Goal: Information Seeking & Learning: Learn about a topic

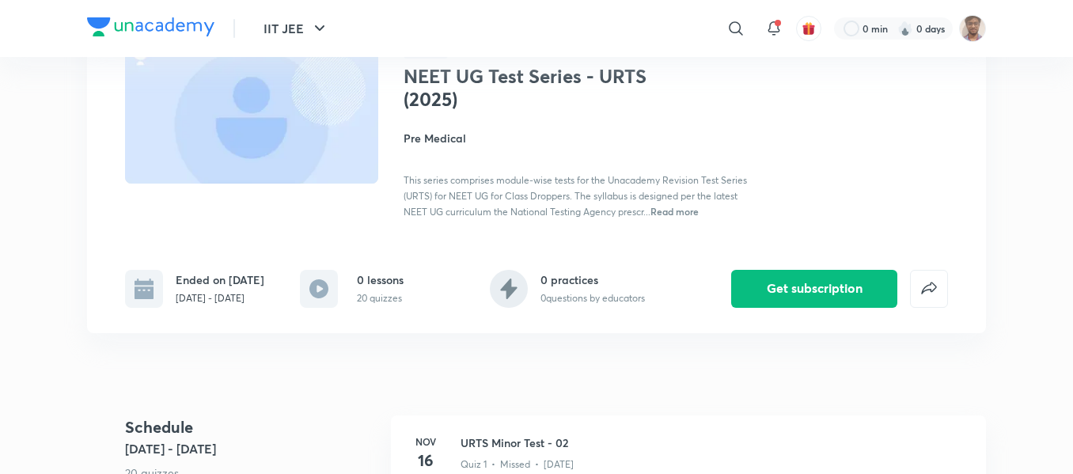
scroll to position [129, 0]
click at [784, 307] on button "Get subscription" at bounding box center [814, 288] width 166 height 38
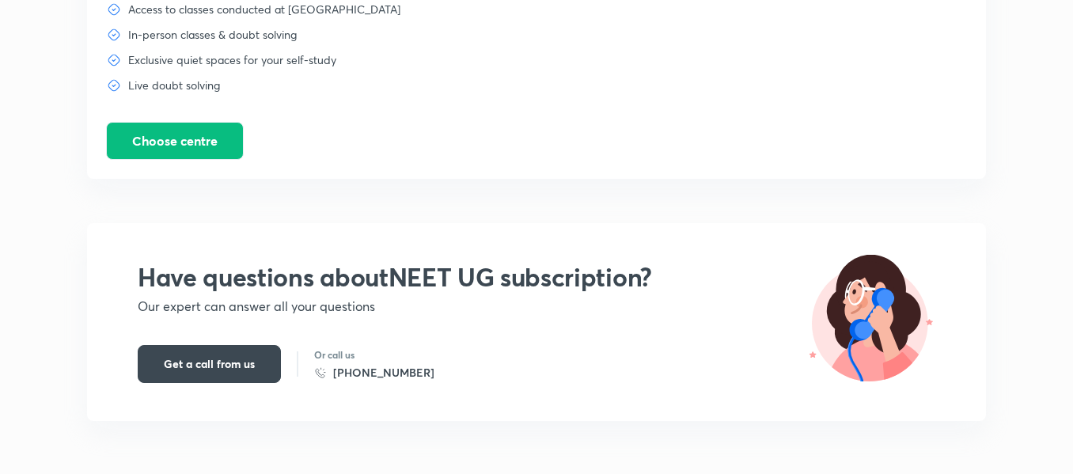
scroll to position [989, 0]
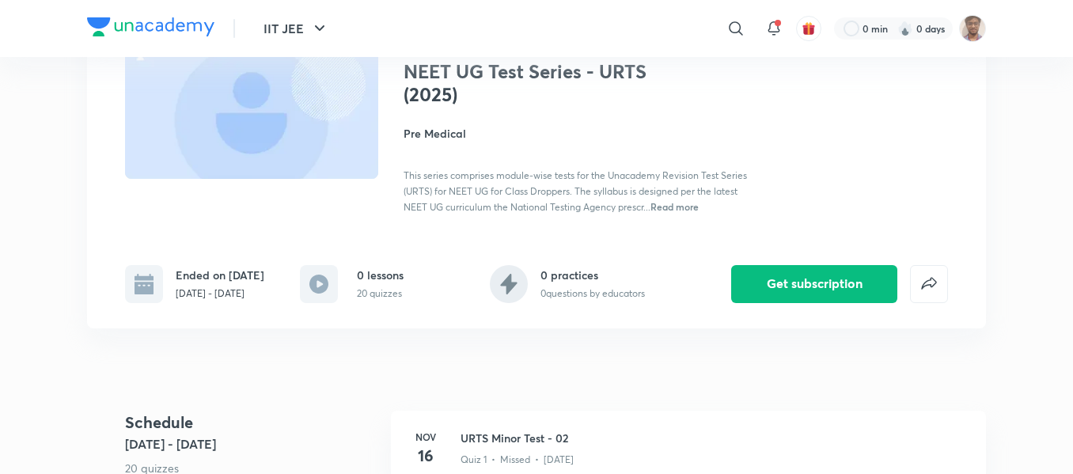
scroll to position [135, 0]
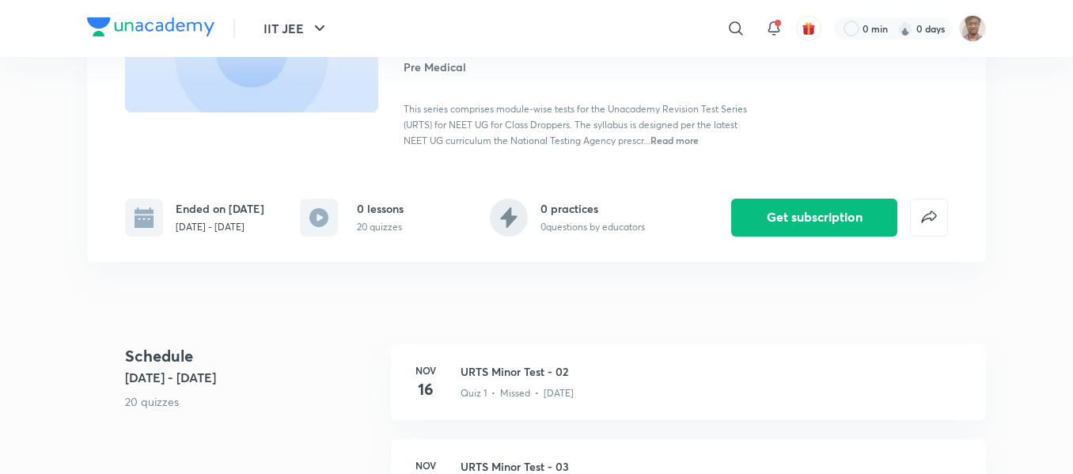
scroll to position [220, 0]
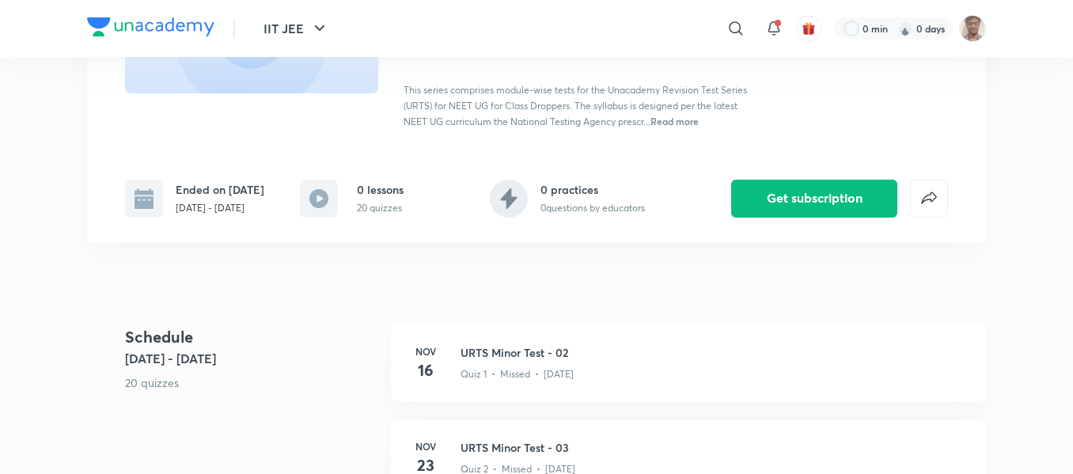
click at [786, 243] on div "NEET UG Plus Syllabus Physics English NEET UG Test Series - URTS (2025) Pre Med…" at bounding box center [536, 56] width 899 height 374
click at [782, 216] on button "Get subscription" at bounding box center [814, 197] width 166 height 38
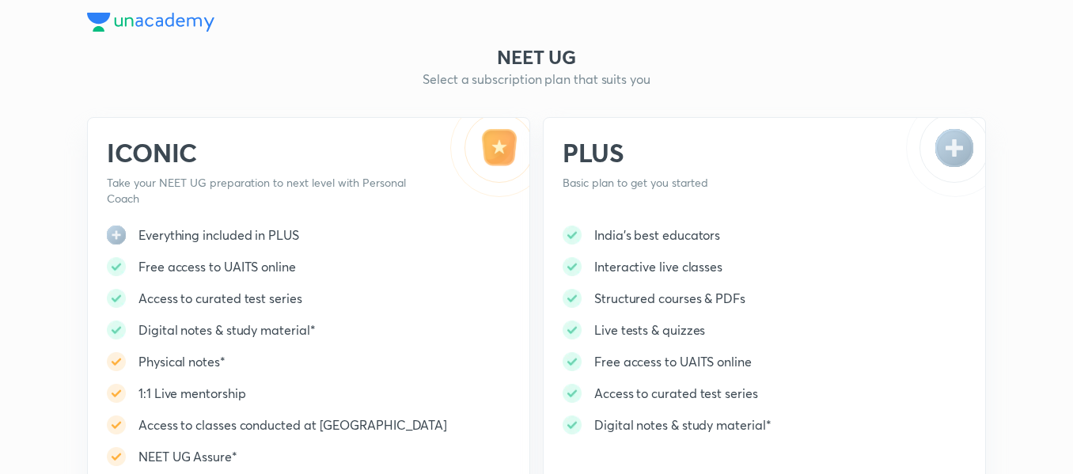
scroll to position [220, 0]
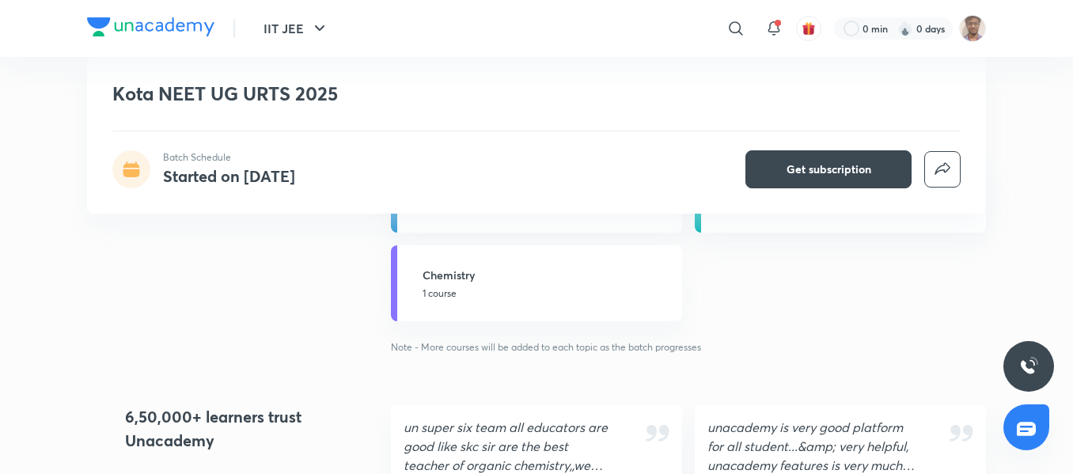
scroll to position [525, 0]
click at [802, 174] on span "Get subscription" at bounding box center [829, 169] width 85 height 16
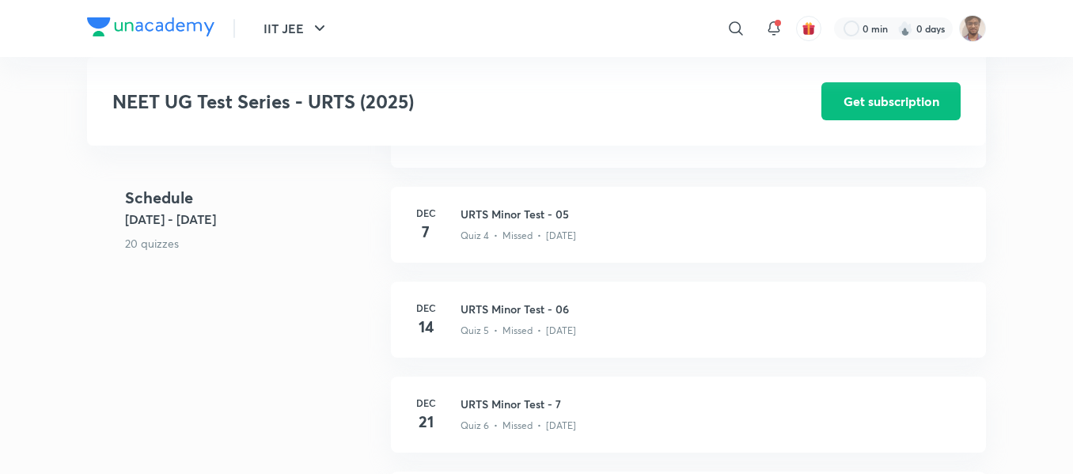
scroll to position [400, 0]
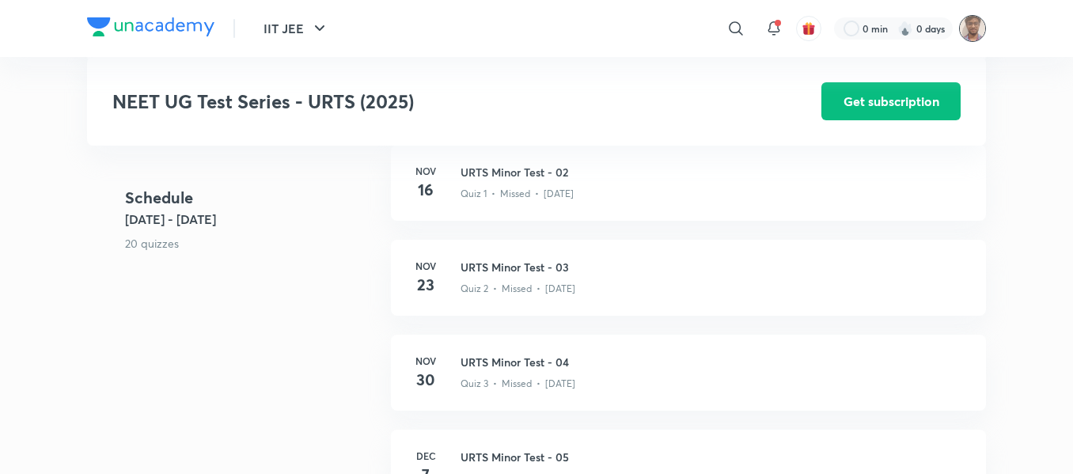
click at [974, 28] on img at bounding box center [972, 28] width 27 height 27
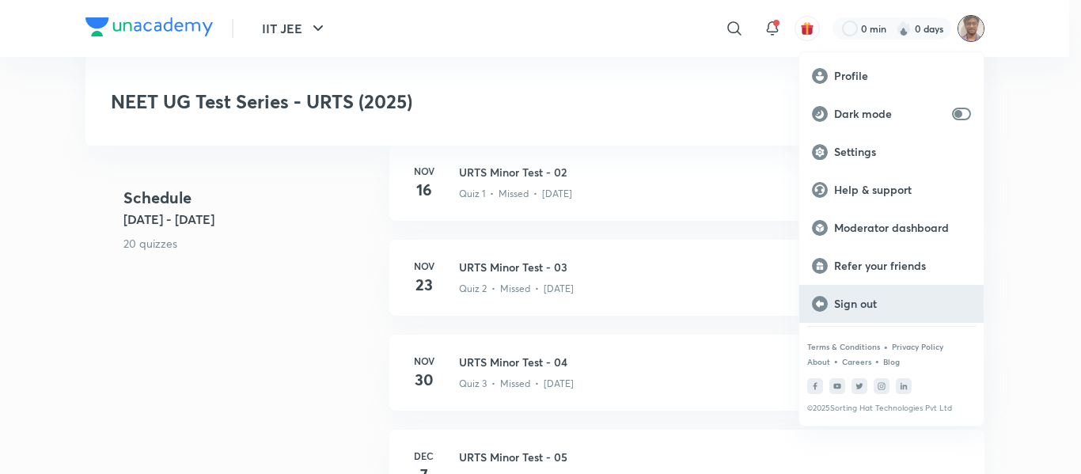
click at [856, 304] on p "Sign out" at bounding box center [902, 304] width 137 height 14
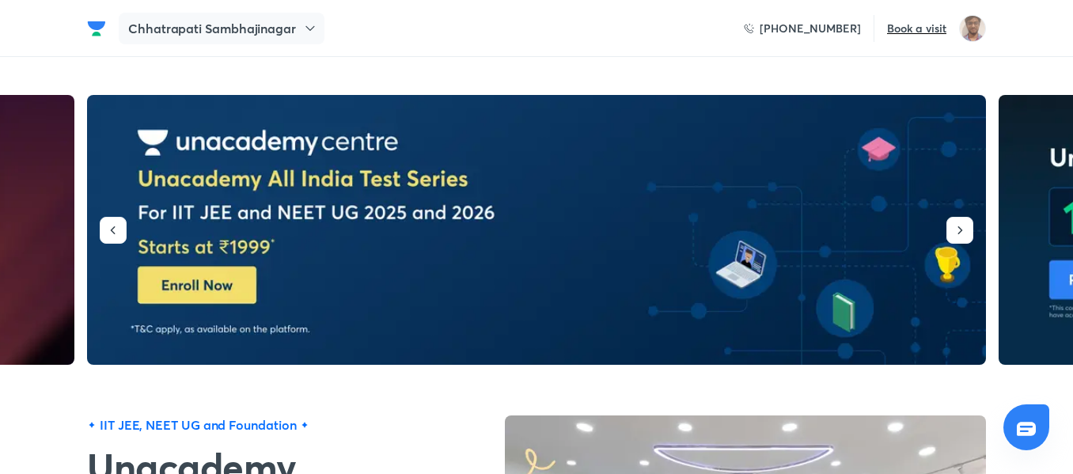
click at [153, 36] on h5 "Chhatrapati Sambhajinagar" at bounding box center [212, 28] width 168 height 19
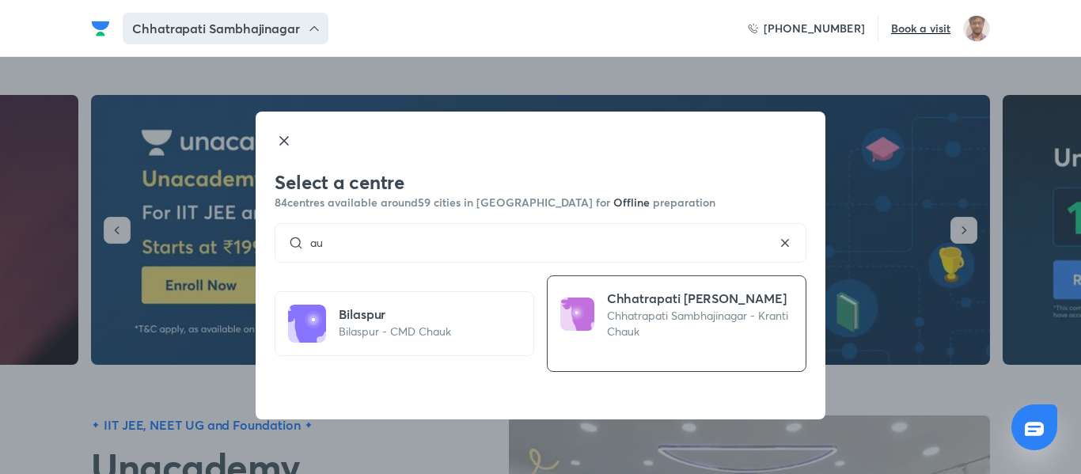
click at [787, 252] on div "au" at bounding box center [541, 243] width 532 height 40
click at [281, 135] on icon at bounding box center [284, 140] width 19 height 19
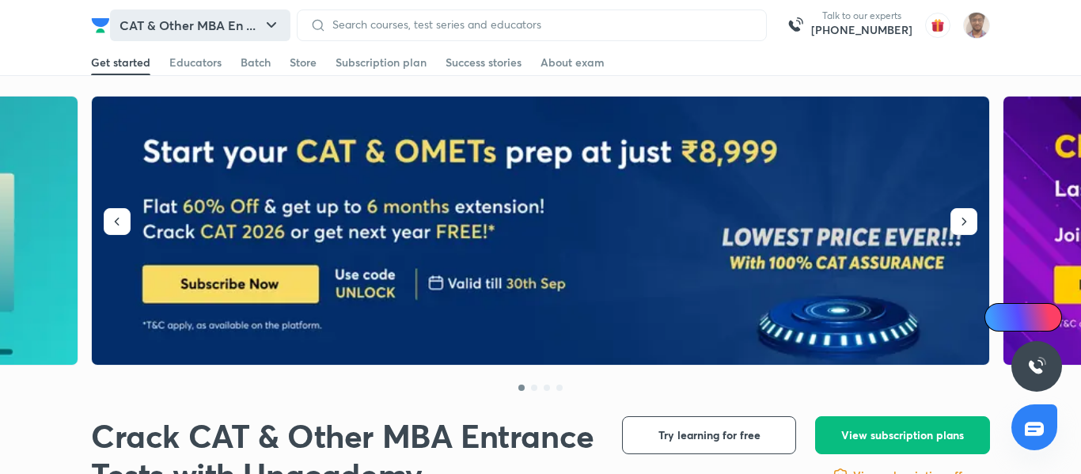
click at [237, 25] on button "CAT & Other MBA En ..." at bounding box center [200, 25] width 180 height 32
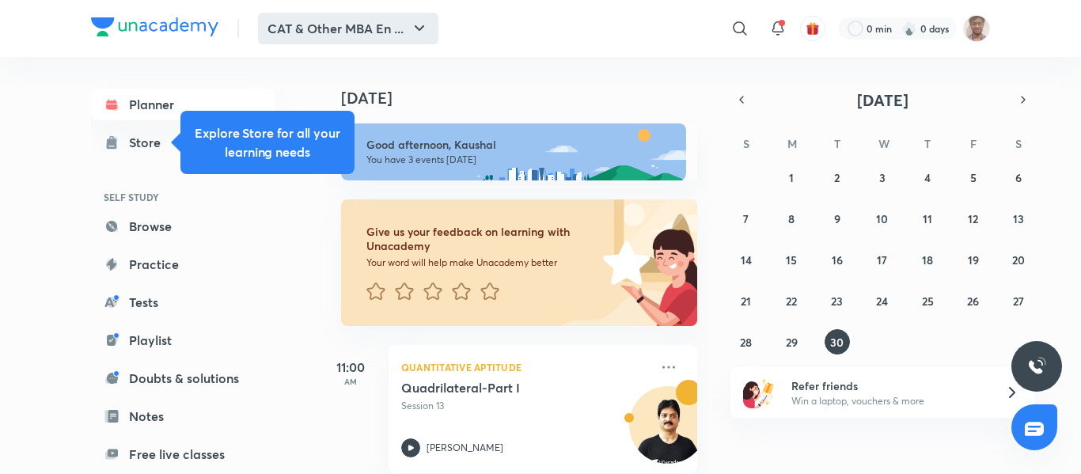
click at [397, 40] on button "CAT & Other MBA En ..." at bounding box center [348, 29] width 180 height 32
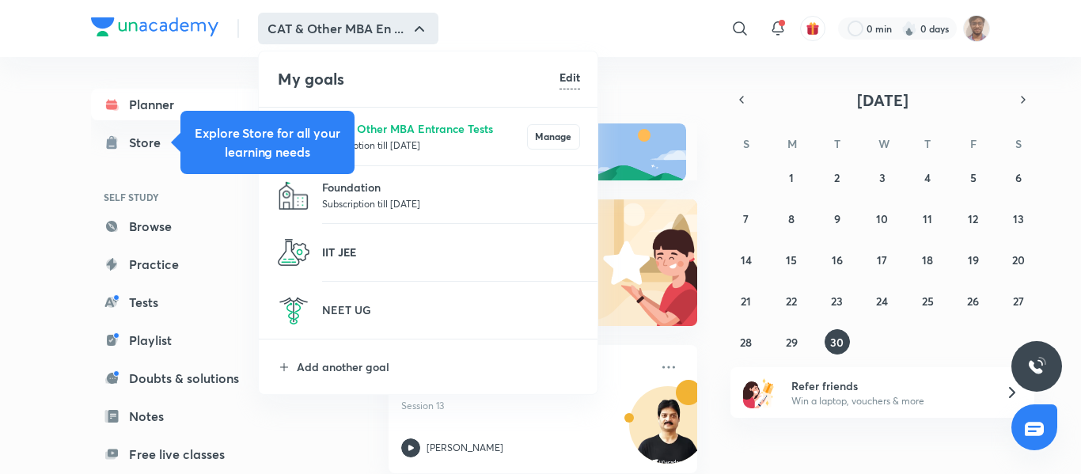
click at [401, 252] on p "IIT JEE" at bounding box center [451, 252] width 258 height 17
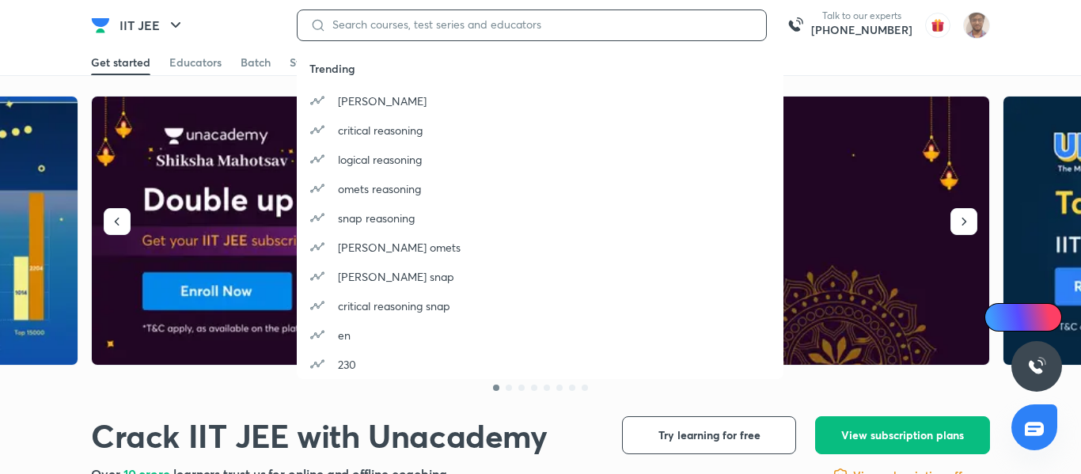
click at [473, 24] on input at bounding box center [539, 24] width 427 height 13
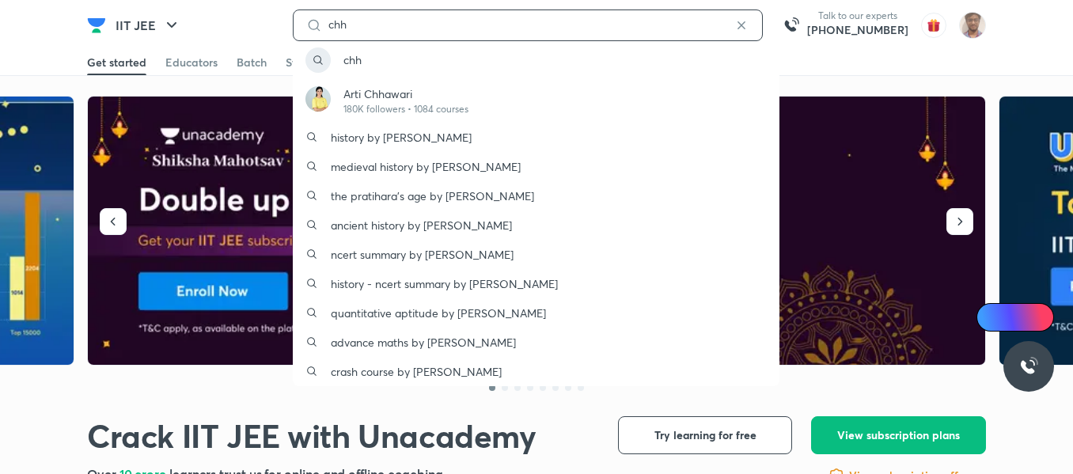
click at [418, 25] on input "chh" at bounding box center [528, 24] width 412 height 13
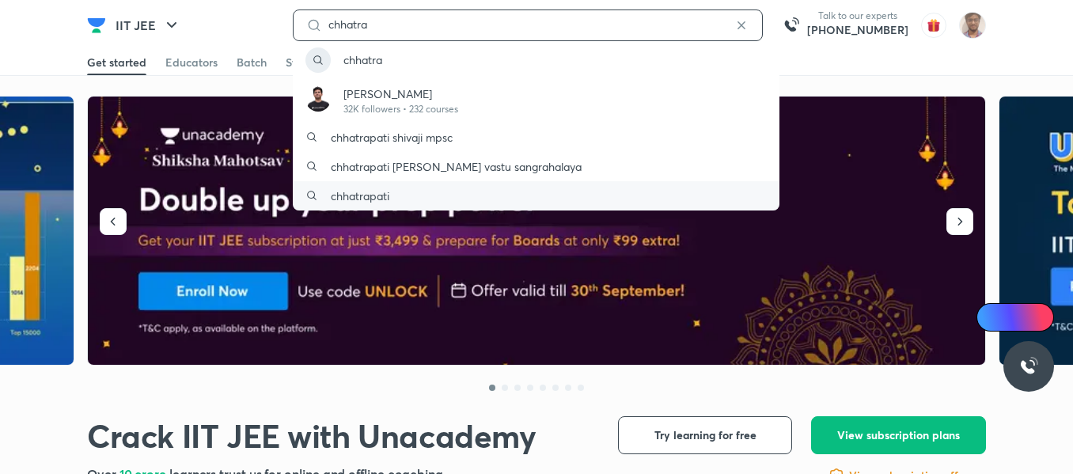
type input "chhatra"
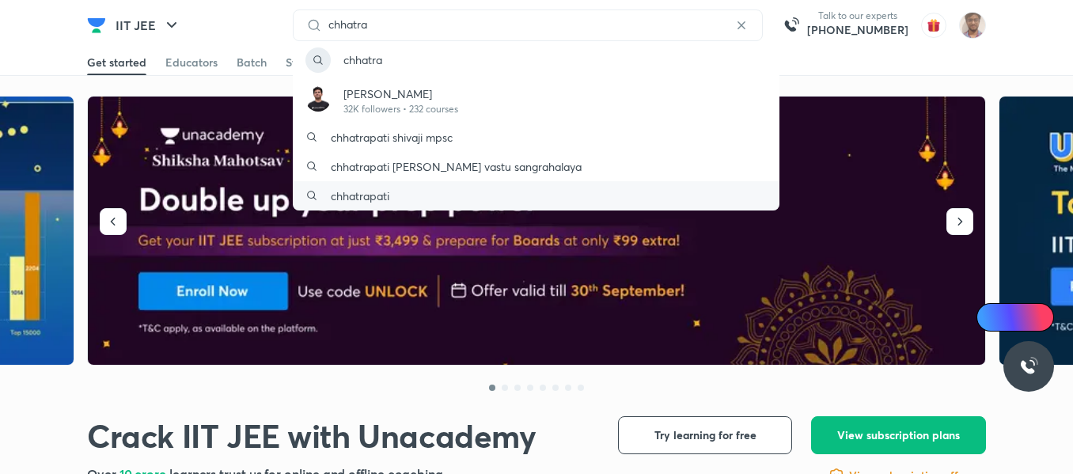
click at [370, 196] on p "chhatrapati" at bounding box center [360, 196] width 59 height 17
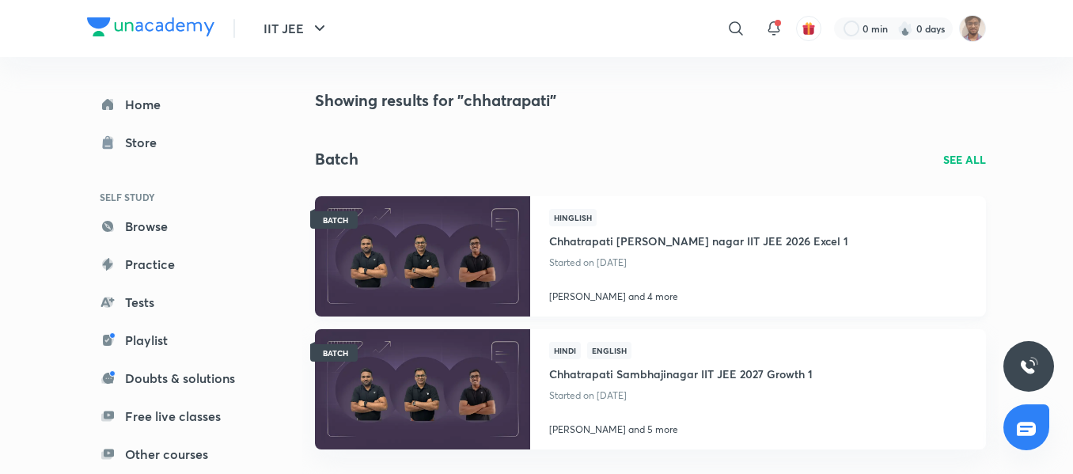
click at [634, 257] on p "Started on Jun 2" at bounding box center [698, 262] width 299 height 21
click at [471, 252] on img at bounding box center [422, 256] width 219 height 123
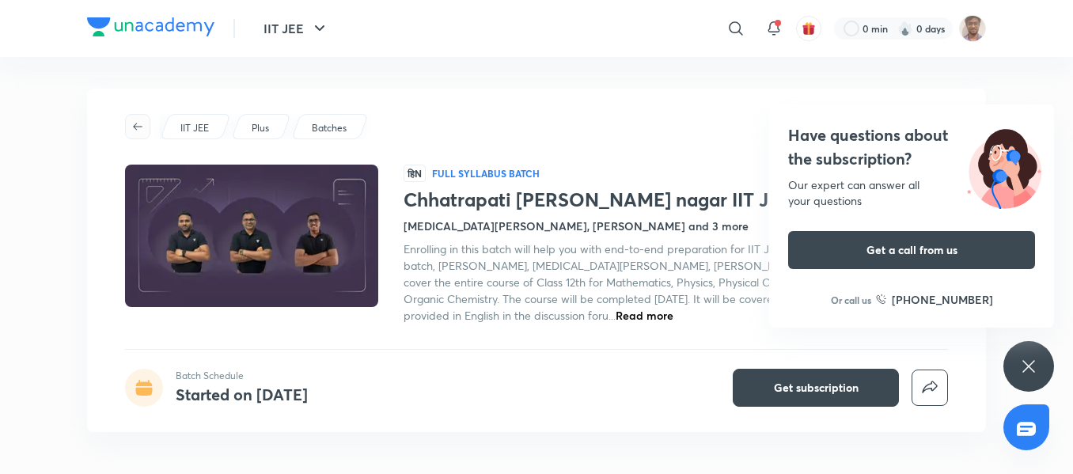
click at [134, 123] on icon "button" at bounding box center [137, 126] width 13 height 13
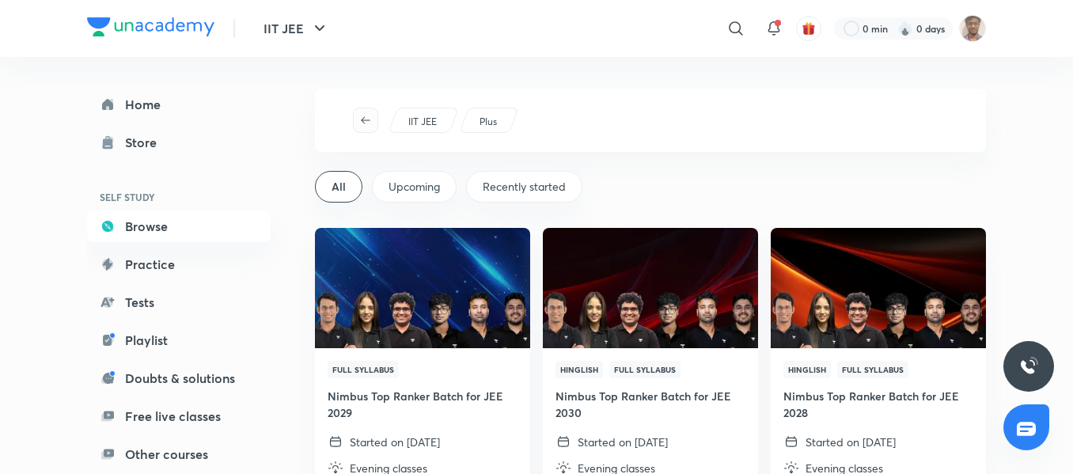
click at [374, 113] on button "button" at bounding box center [365, 120] width 25 height 25
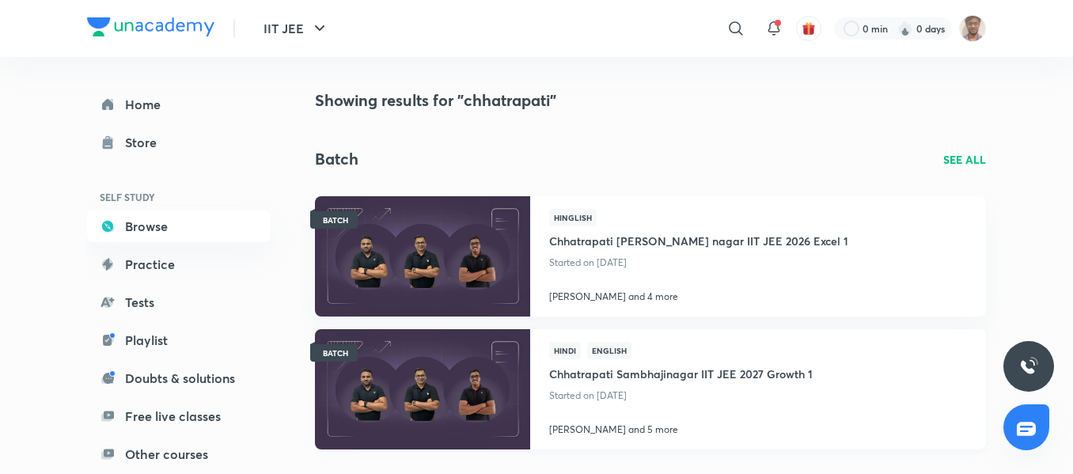
click at [480, 389] on img at bounding box center [422, 389] width 219 height 123
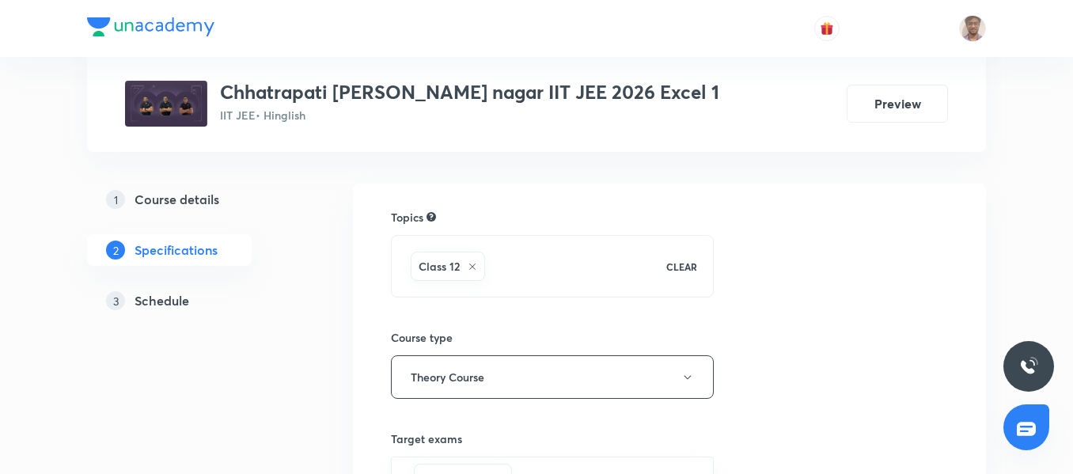
scroll to position [84, 0]
click at [195, 192] on h5 "Course details" at bounding box center [177, 199] width 85 height 19
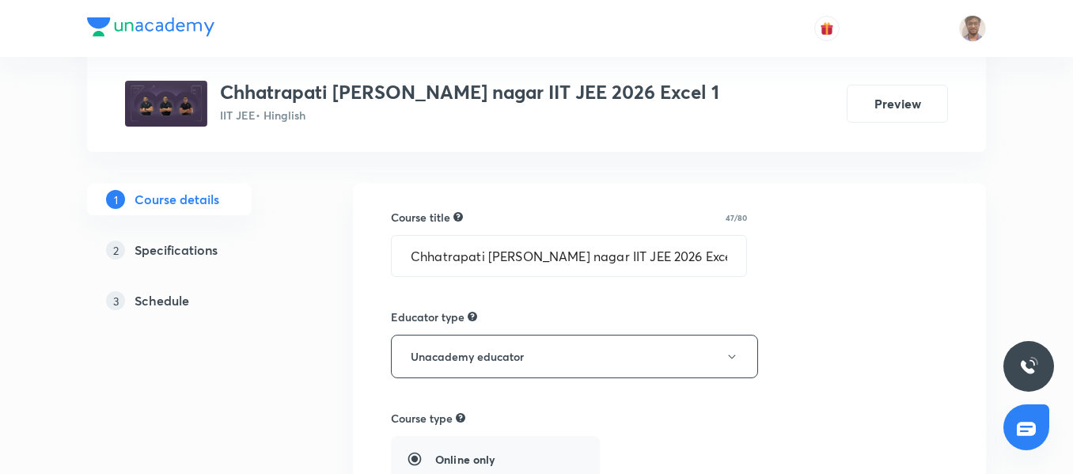
type input "IIT JEE"
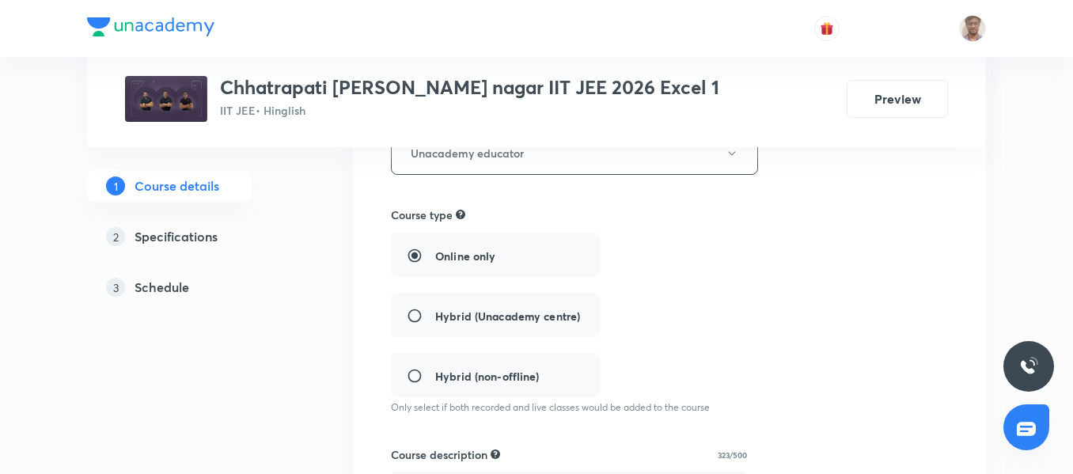
scroll to position [288, 0]
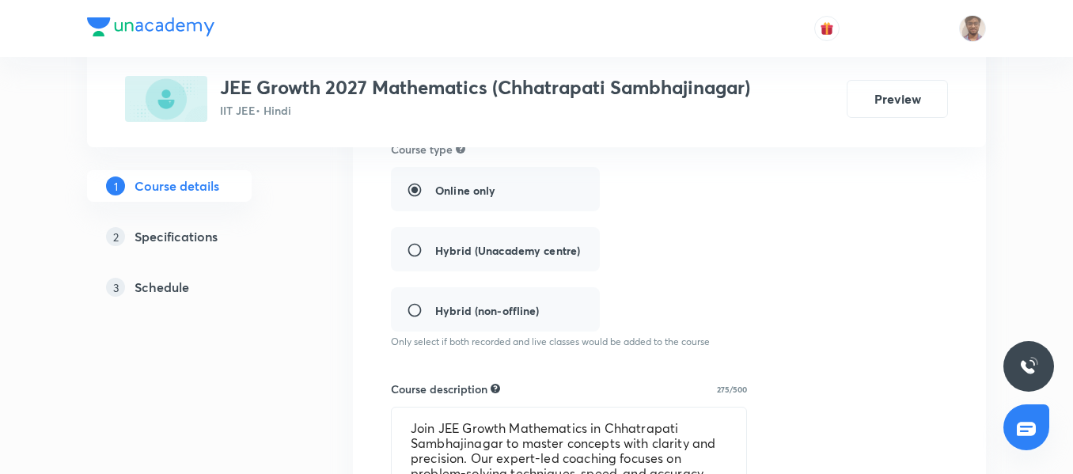
scroll to position [354, 0]
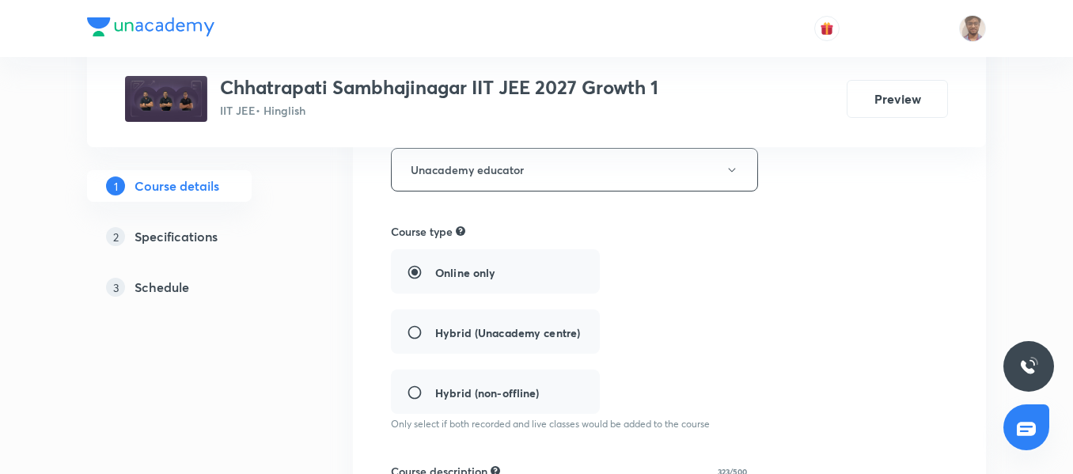
scroll to position [275, 0]
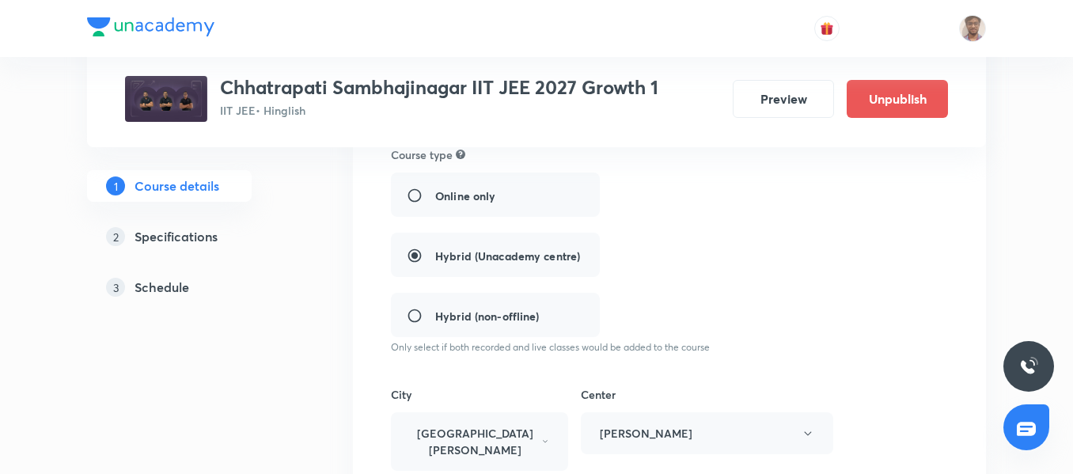
scroll to position [350, 0]
